Goal: Navigation & Orientation: Find specific page/section

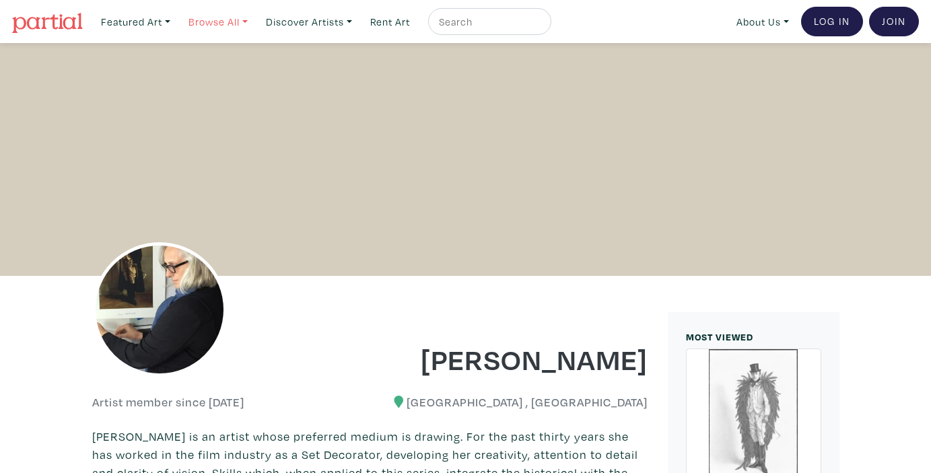
click at [176, 24] on link "Browse All" at bounding box center [135, 22] width 81 height 28
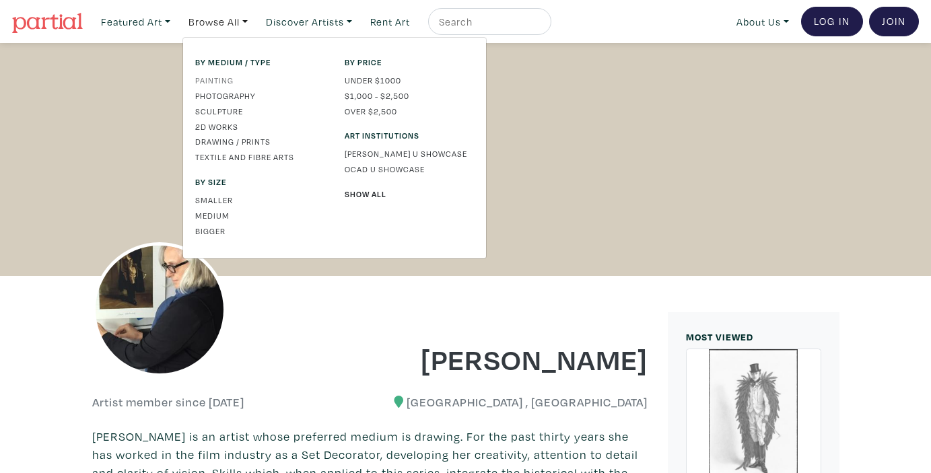
click at [225, 79] on link "Painting" at bounding box center [259, 80] width 129 height 12
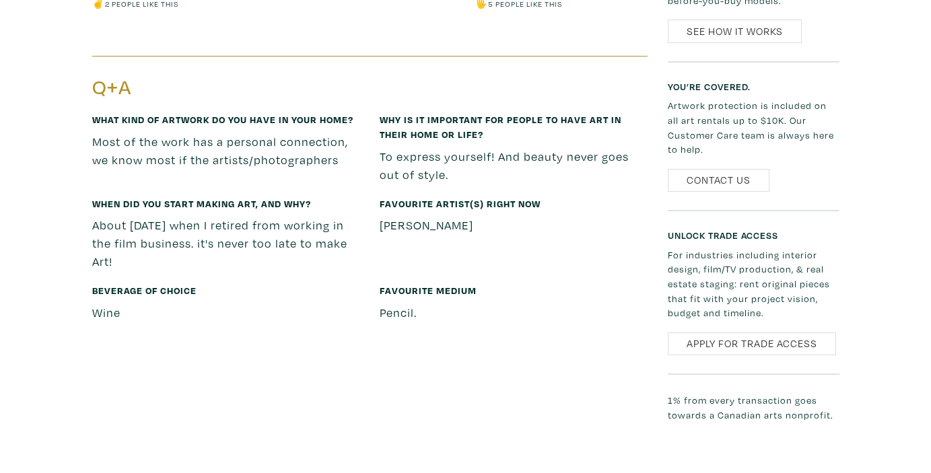
scroll to position [992, 0]
